Goal: Transaction & Acquisition: Purchase product/service

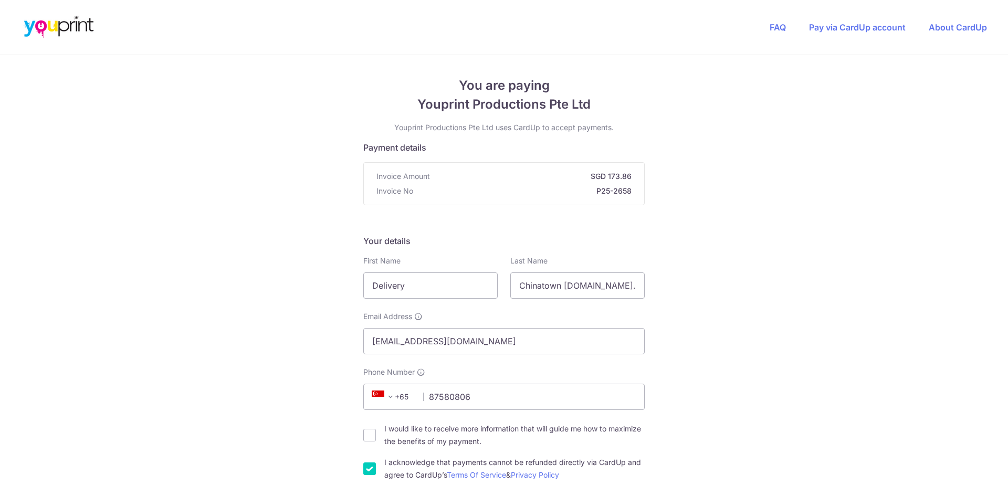
scroll to position [582, 0]
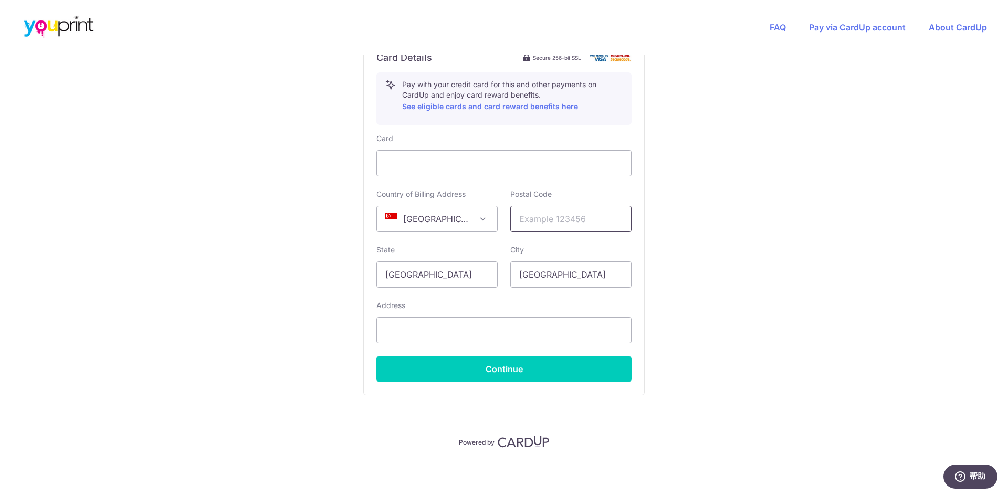
click at [532, 223] on input "text" at bounding box center [571, 219] width 121 height 26
type input "577178"
type input "#03-04"
click at [534, 378] on button "Continue" at bounding box center [504, 369] width 255 height 26
type input "**** 5209"
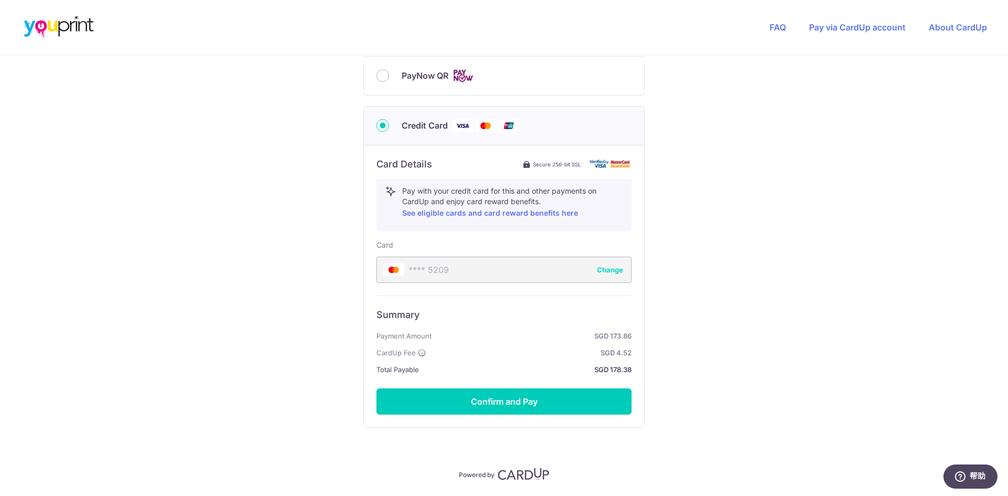
scroll to position [476, 0]
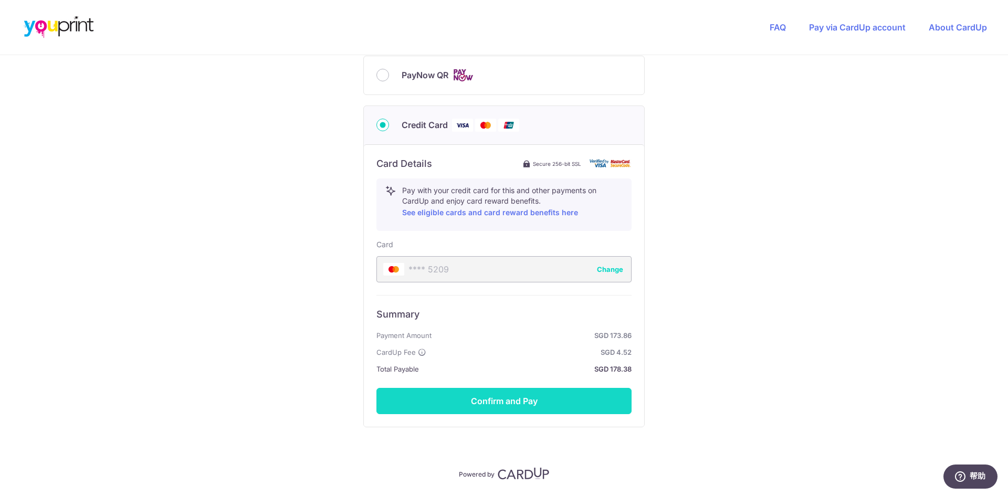
click at [528, 398] on button "Confirm and Pay" at bounding box center [504, 401] width 255 height 26
